Goal: Information Seeking & Learning: Learn about a topic

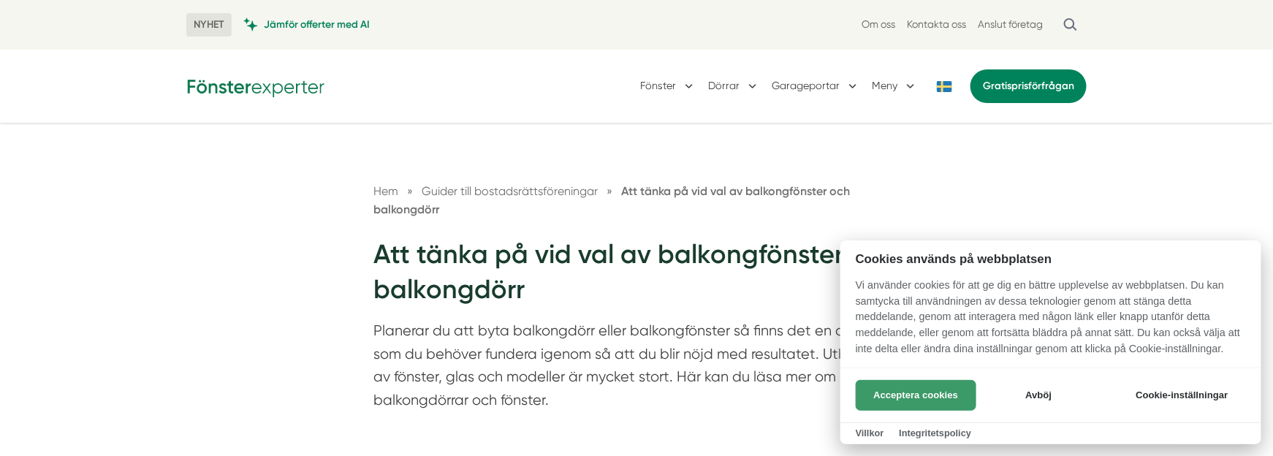
click at [890, 392] on button "Acceptera cookies" at bounding box center [916, 395] width 121 height 31
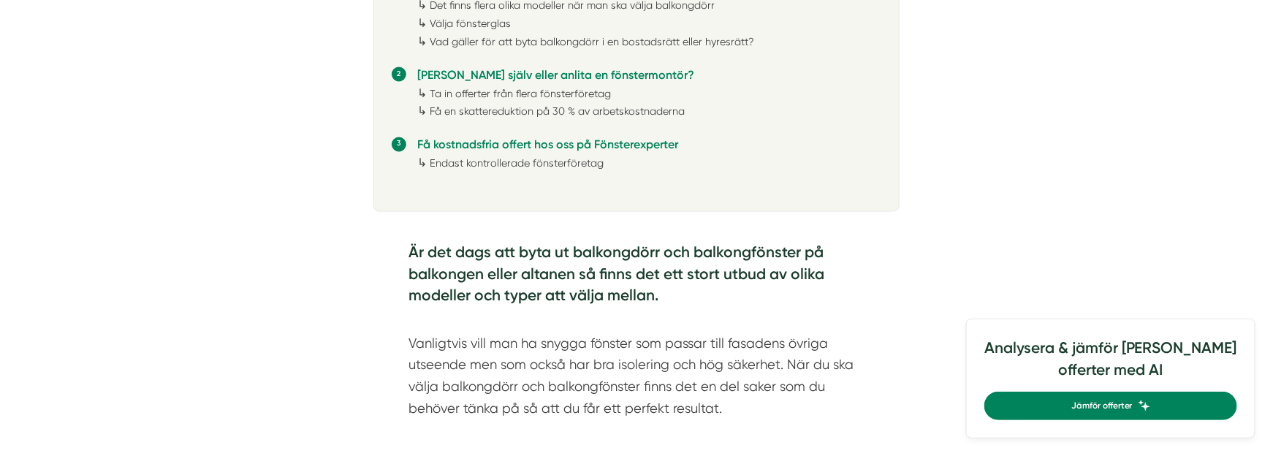
scroll to position [877, 0]
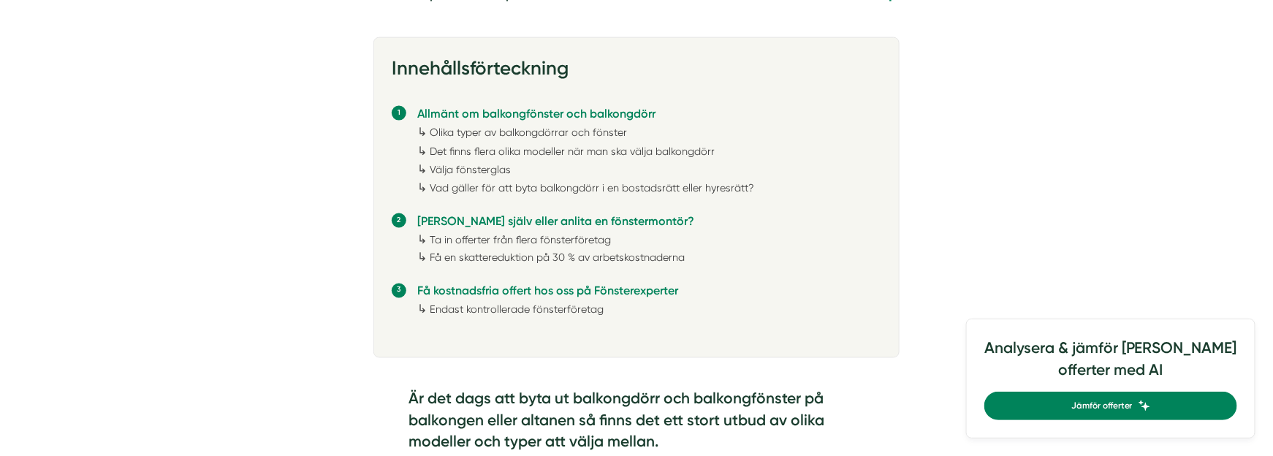
click at [512, 187] on link "Vad gäller för att byta balkongdörr i en bostadsrätt eller hyresrätt?" at bounding box center [592, 188] width 324 height 12
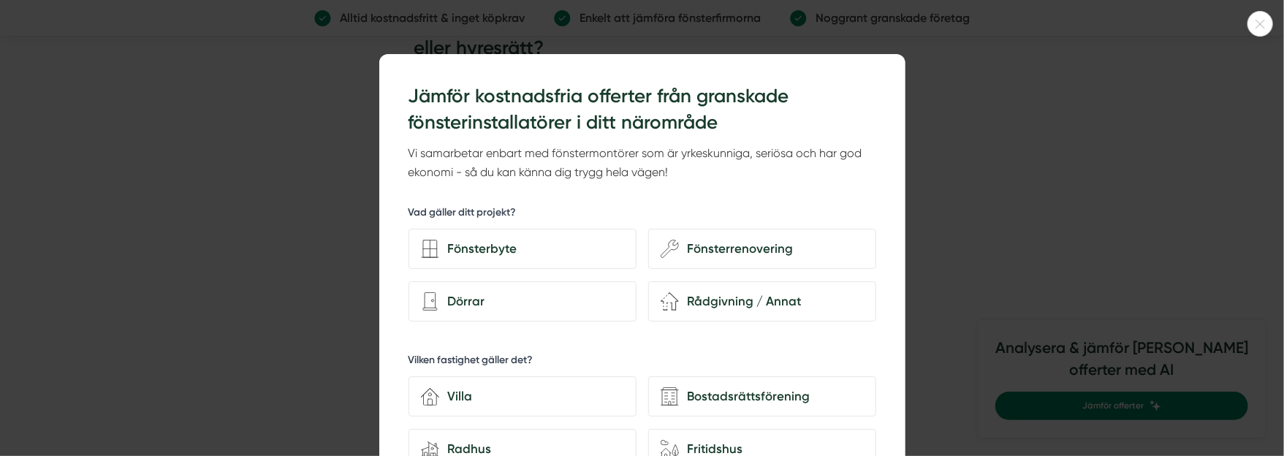
scroll to position [146, 0]
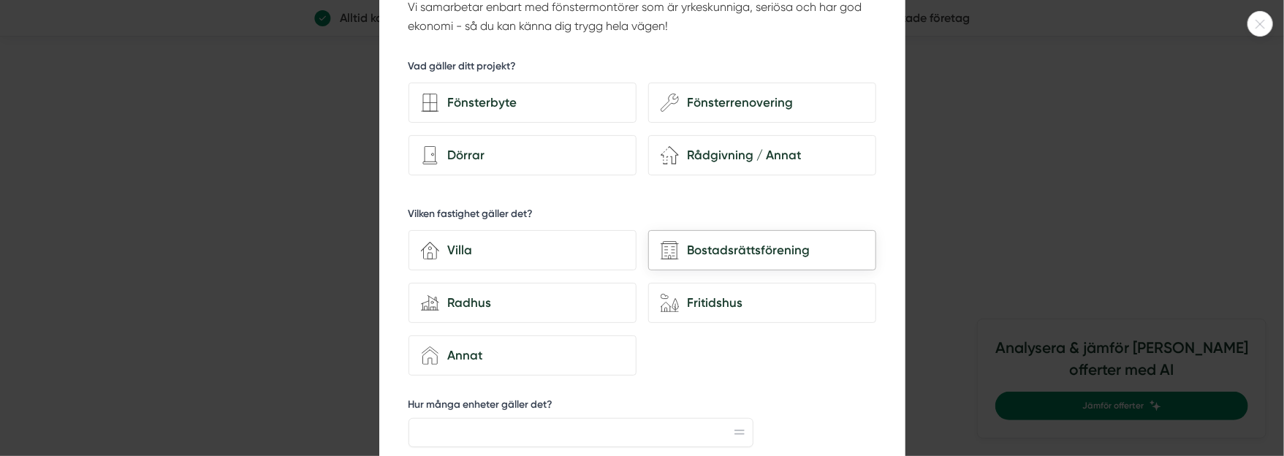
click at [721, 240] on div "Bostadsrättsförening" at bounding box center [771, 250] width 185 height 20
click at [0, 0] on input "Bostadsrättsförening" at bounding box center [0, 0] width 0 height 0
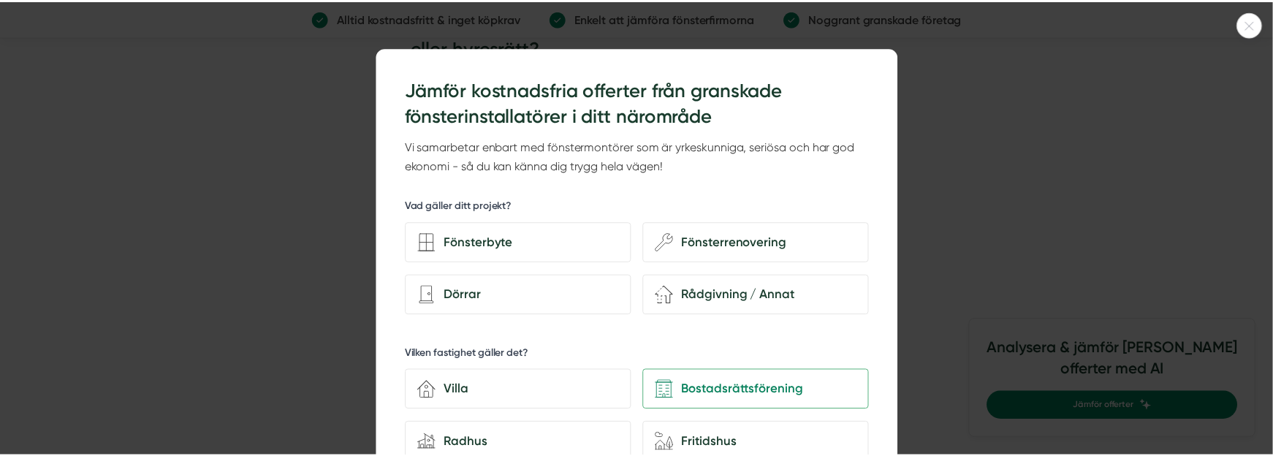
scroll to position [0, 0]
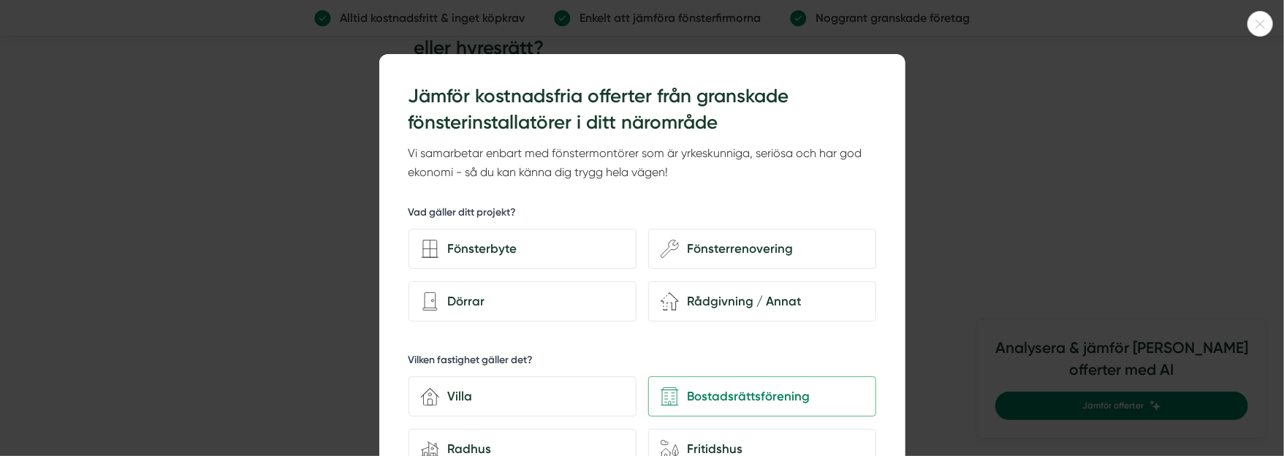
click at [1261, 14] on div at bounding box center [1260, 24] width 26 height 26
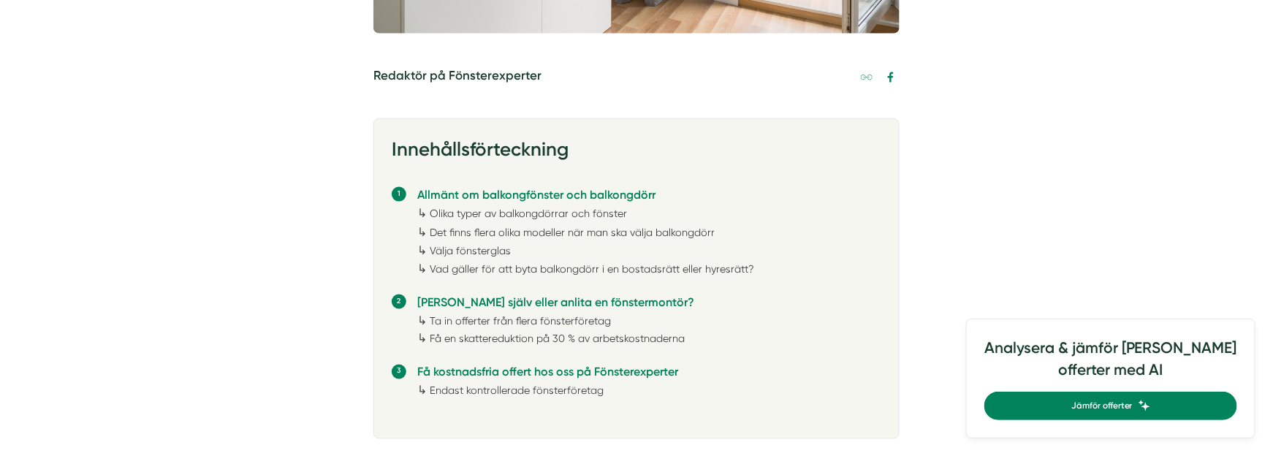
scroll to position [877, 0]
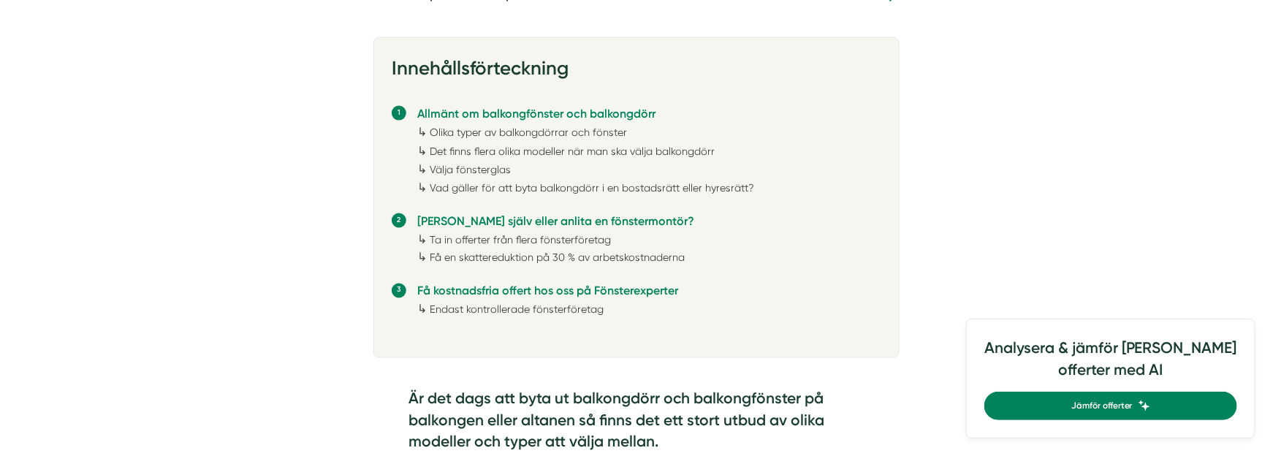
click at [517, 237] on link "Ta in offerter från flera fönsterföretag" at bounding box center [520, 240] width 181 height 12
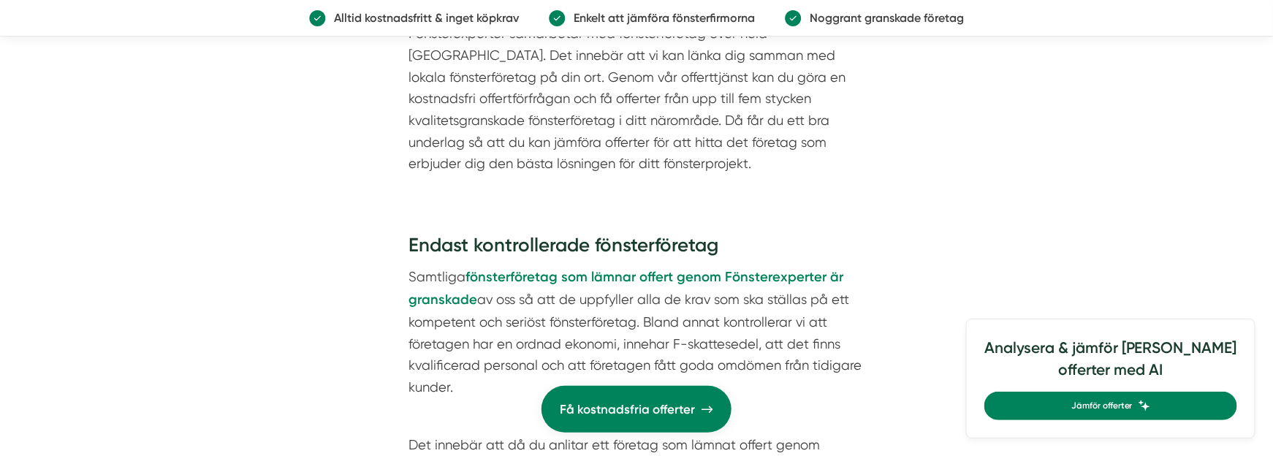
scroll to position [6407, 0]
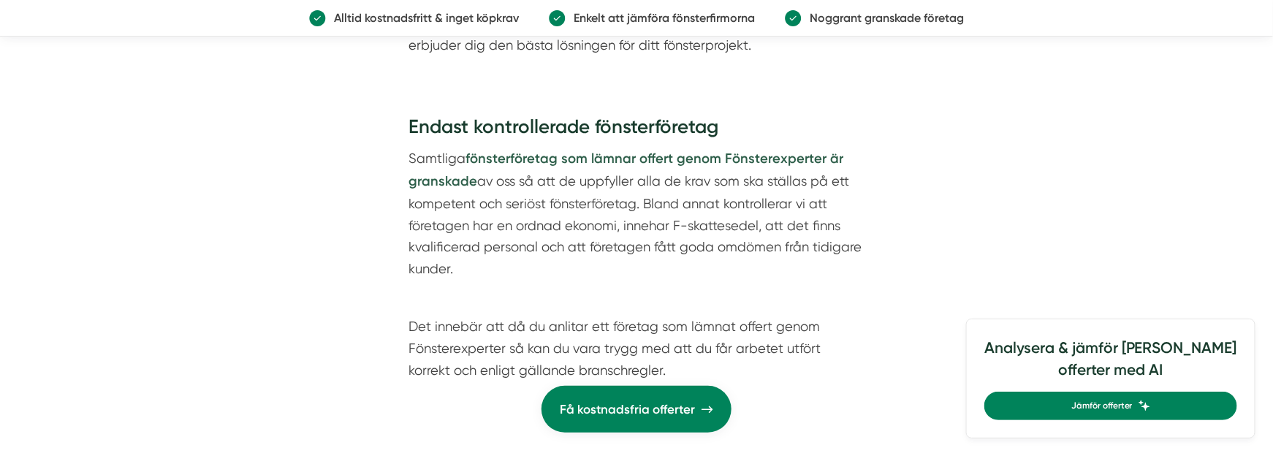
click at [590, 151] on strong "fönsterföretag som lämnar offert genom Fönsterexperter är granskade" at bounding box center [626, 170] width 435 height 39
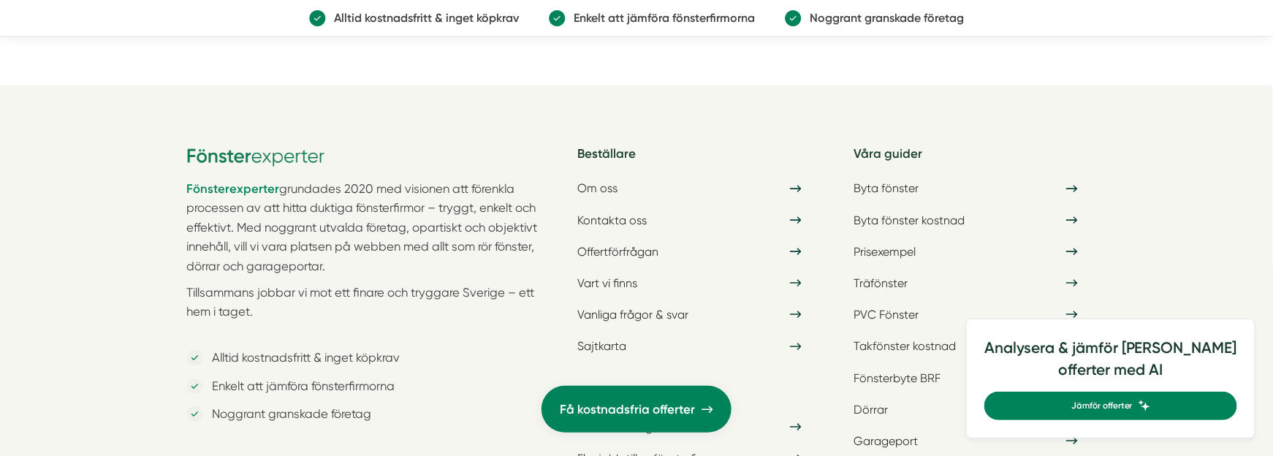
scroll to position [2923, 0]
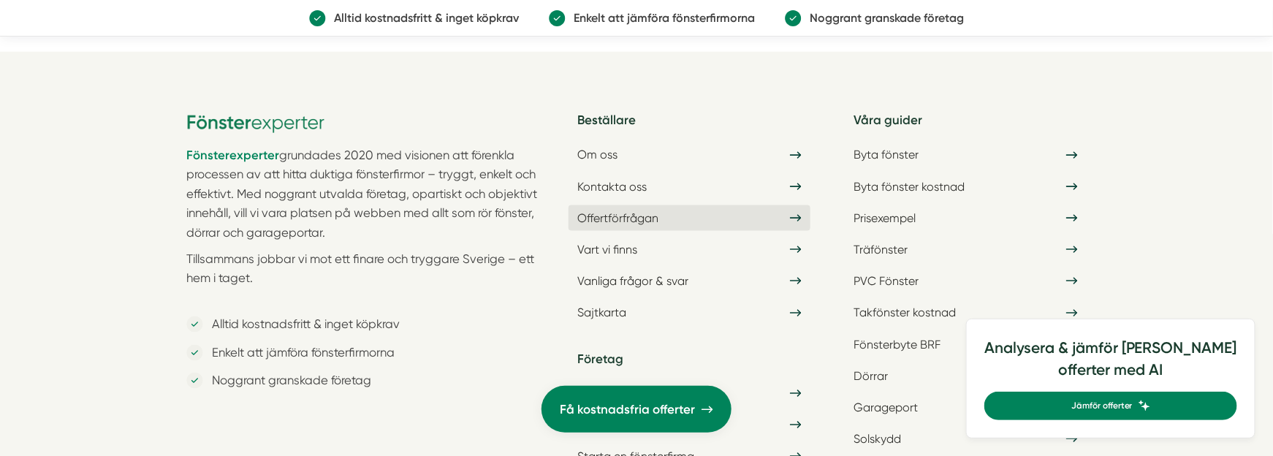
click at [661, 213] on link "Offertförfrågan" at bounding box center [689, 218] width 241 height 26
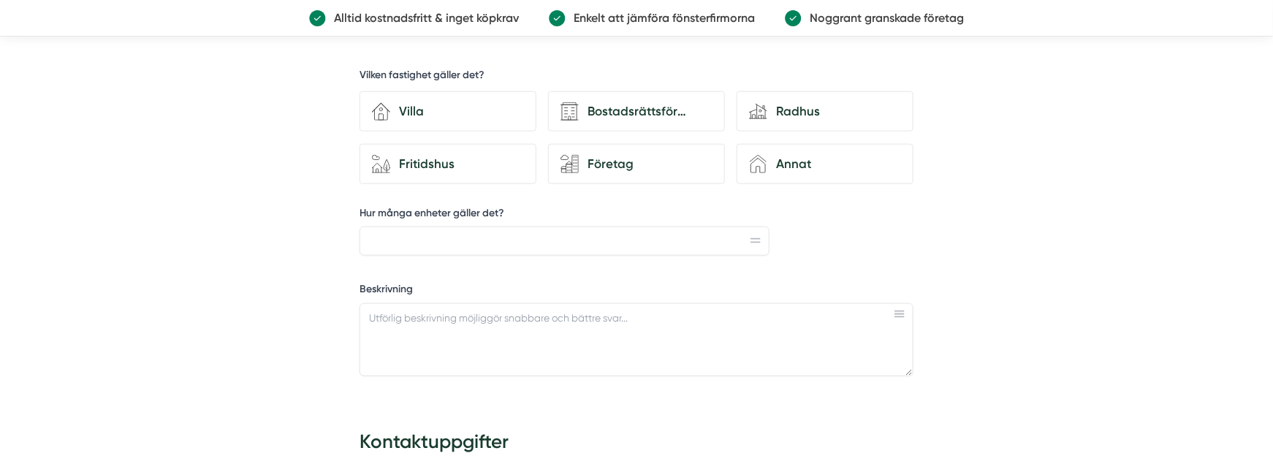
scroll to position [585, 0]
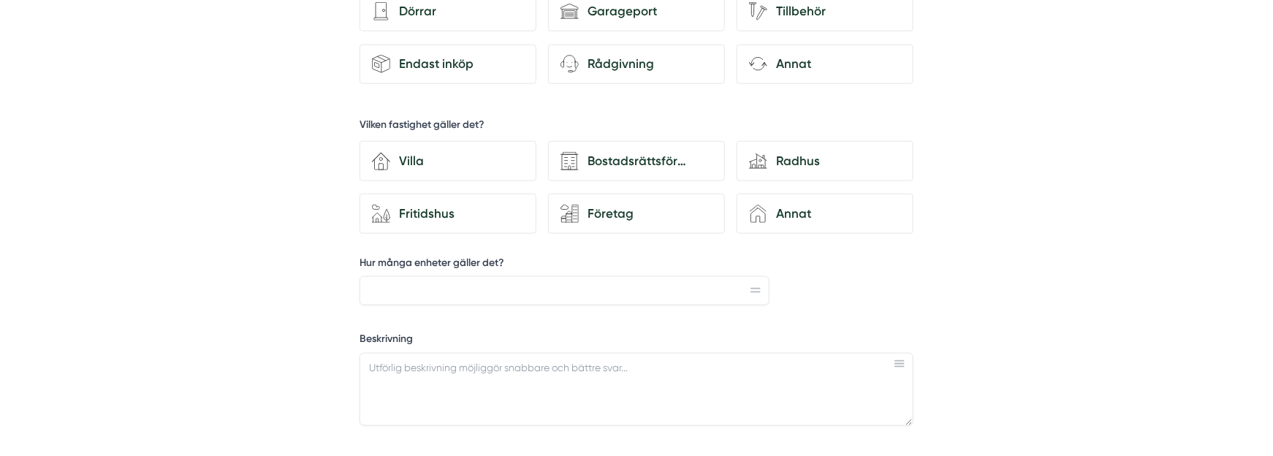
click at [899, 363] on rect at bounding box center [899, 363] width 10 height 1
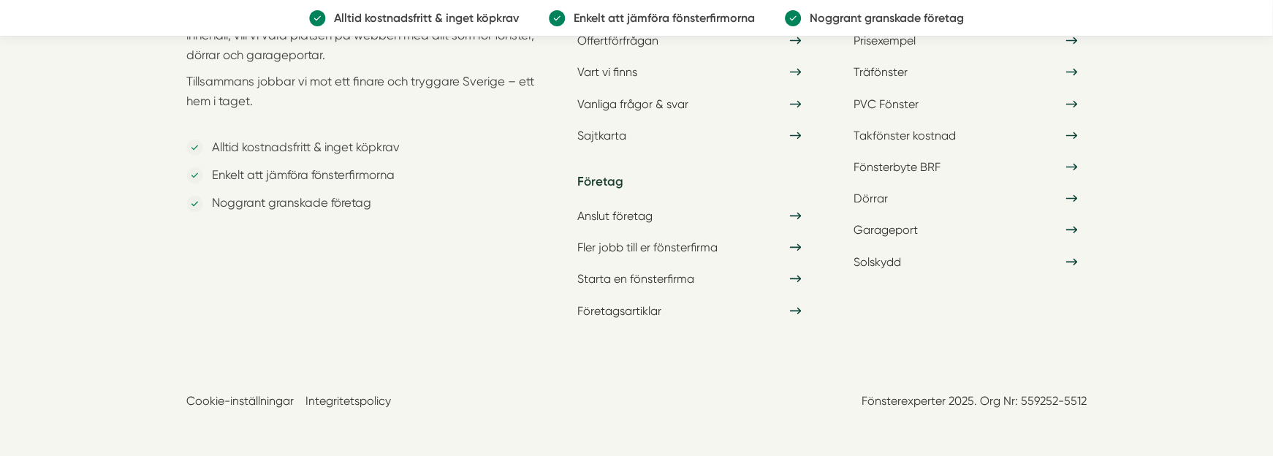
scroll to position [2124, 0]
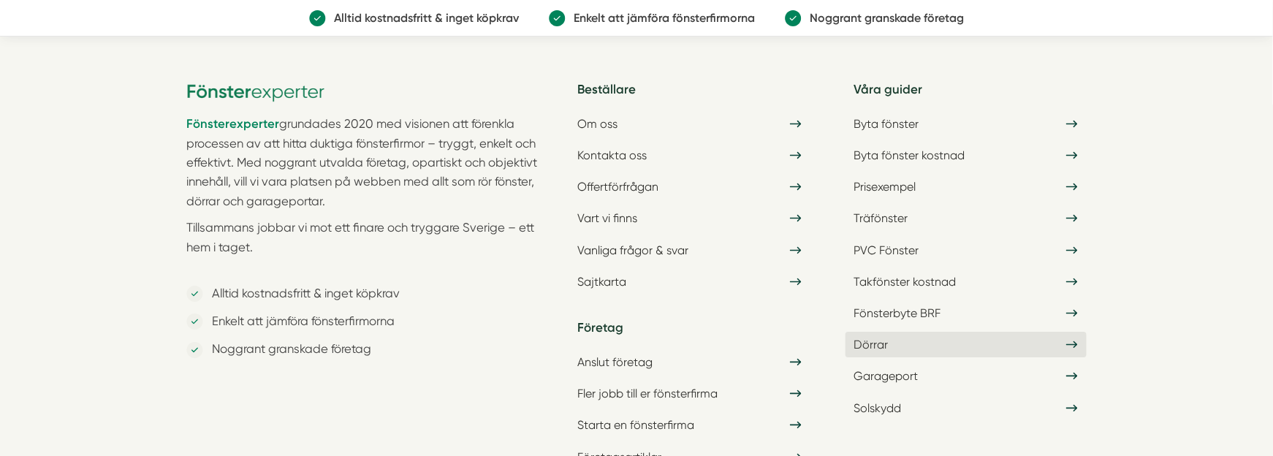
click at [1079, 333] on link "Dörrar" at bounding box center [966, 345] width 241 height 26
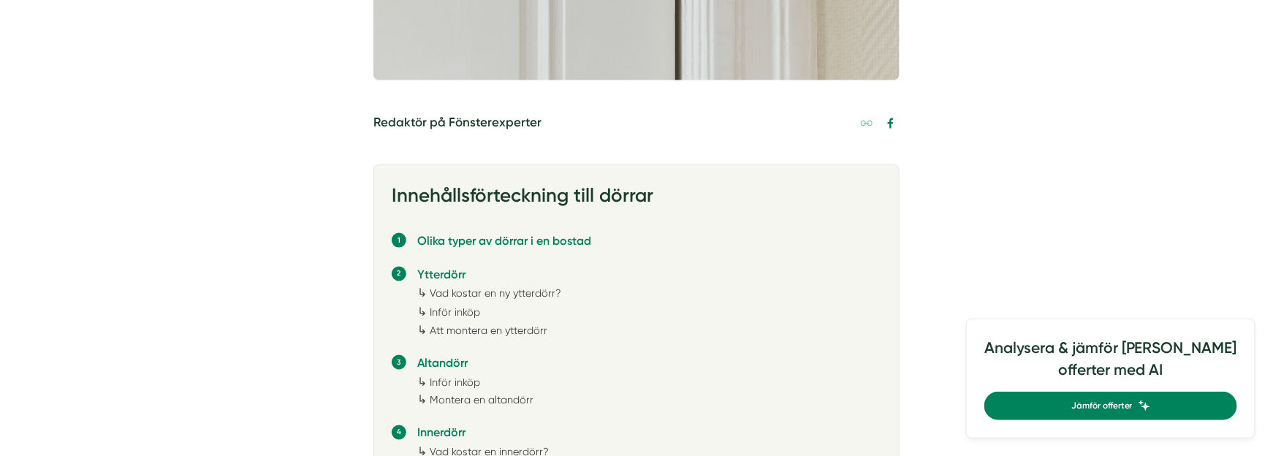
scroll to position [877, 0]
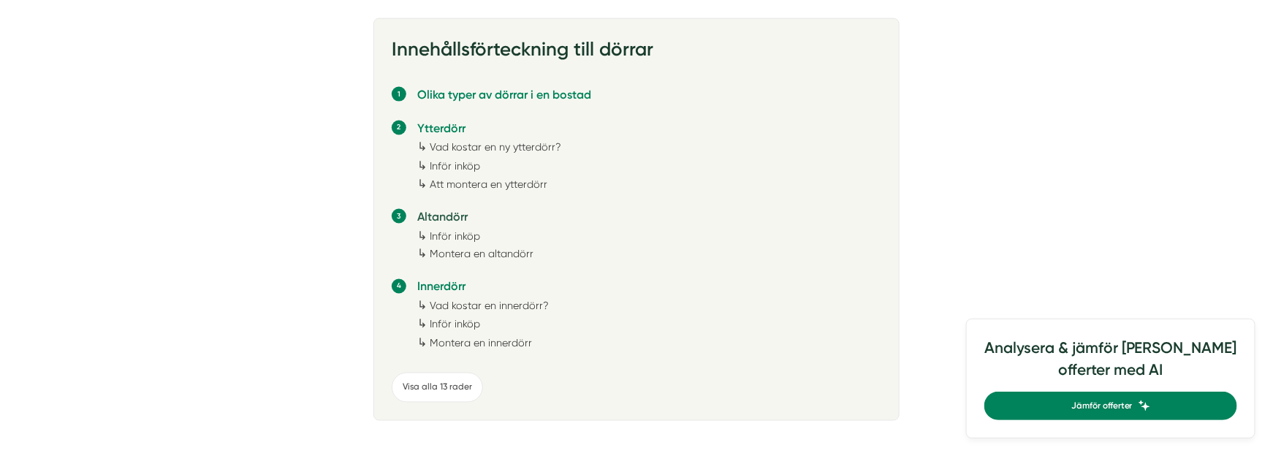
click at [452, 213] on link "Altandörr" at bounding box center [442, 217] width 50 height 14
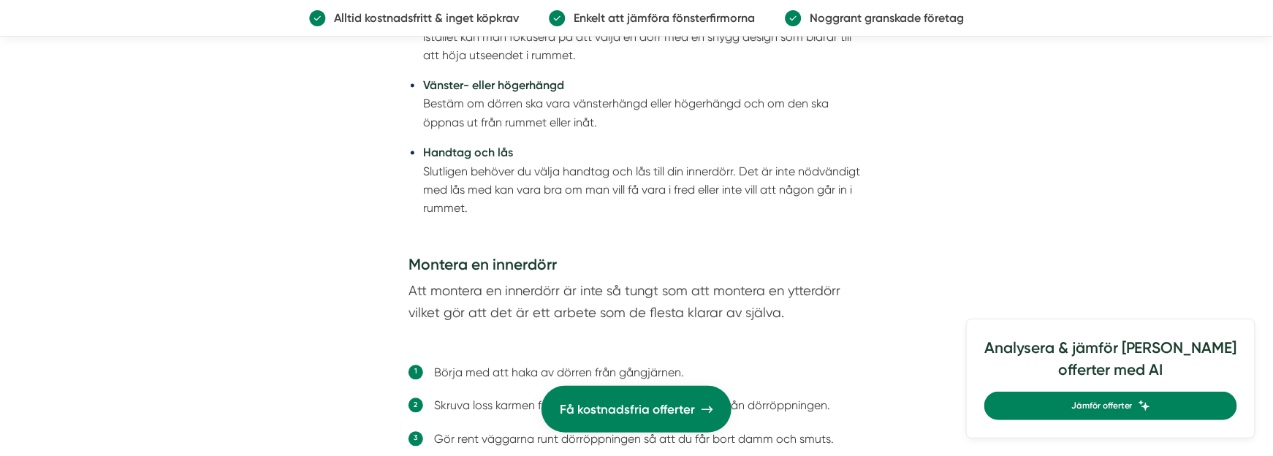
scroll to position [7972, 0]
